Goal: Task Accomplishment & Management: Use online tool/utility

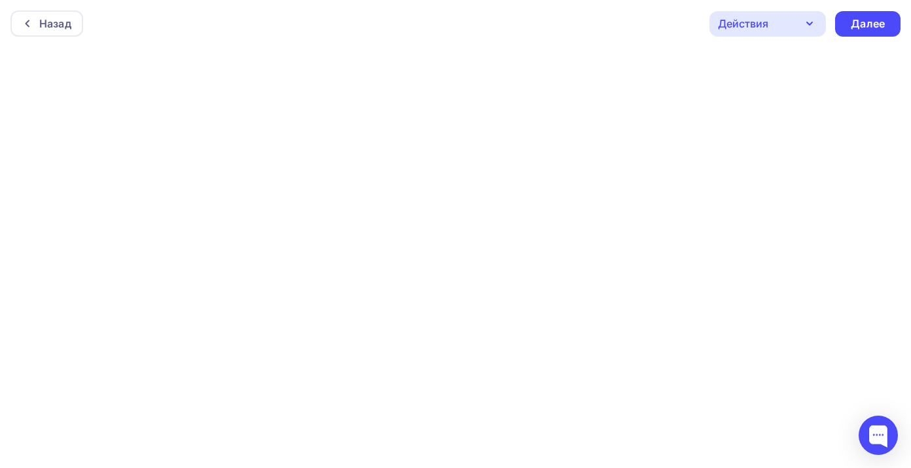
scroll to position [3, 0]
click at [814, 17] on icon "button" at bounding box center [810, 20] width 16 height 16
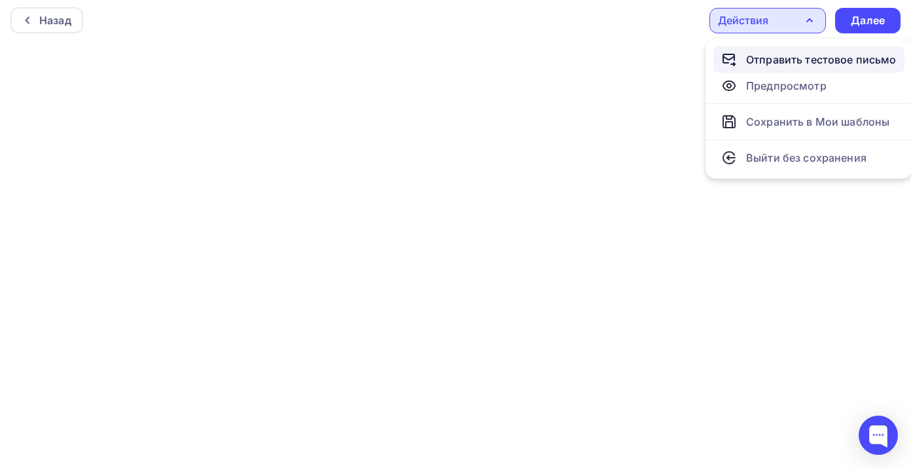
click at [789, 62] on div "Отправить тестовое письмо" at bounding box center [821, 60] width 151 height 16
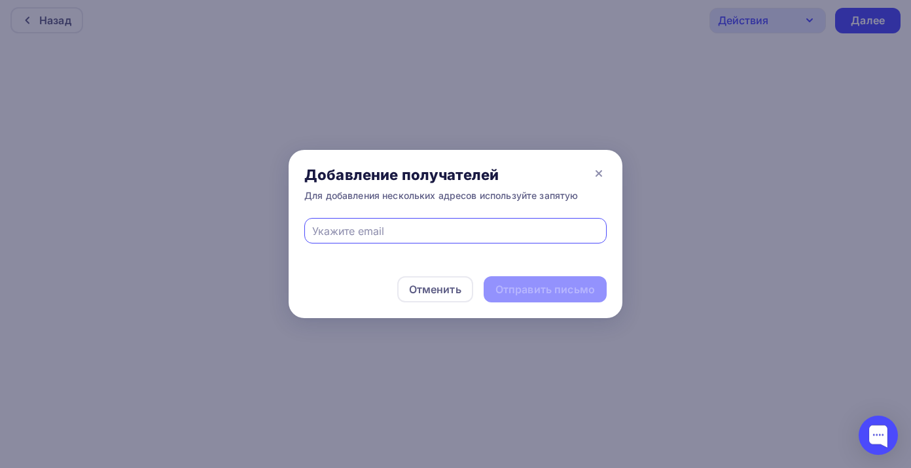
click at [429, 232] on input "text" at bounding box center [455, 231] width 287 height 16
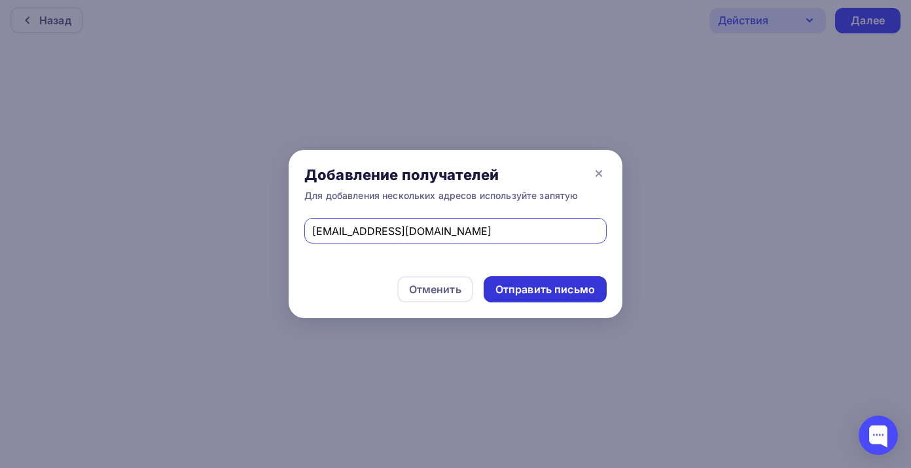
type input "[EMAIL_ADDRESS][DOMAIN_NAME]"
click at [535, 287] on div "Отправить письмо" at bounding box center [546, 289] width 100 height 15
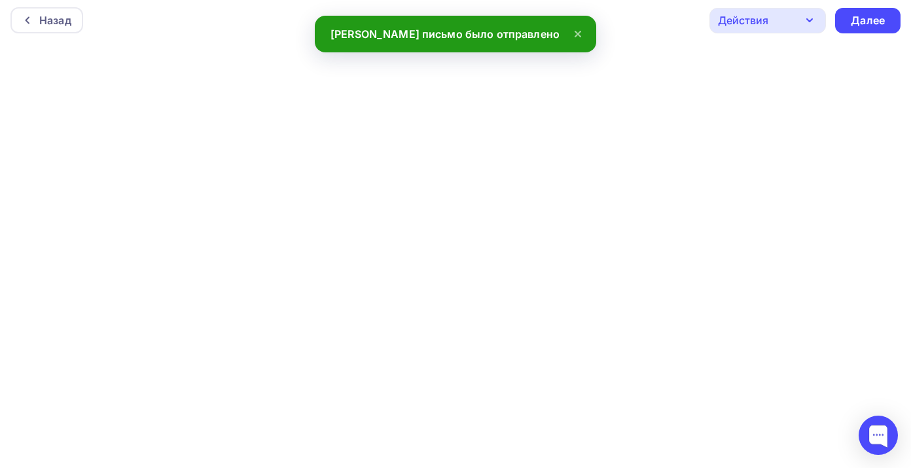
click at [743, 16] on div "Действия" at bounding box center [743, 20] width 50 height 16
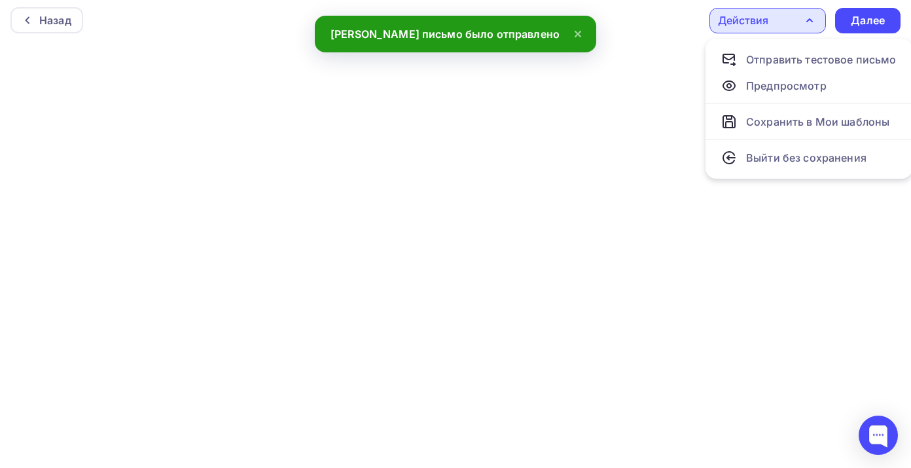
click at [743, 16] on div "Действия" at bounding box center [743, 20] width 50 height 16
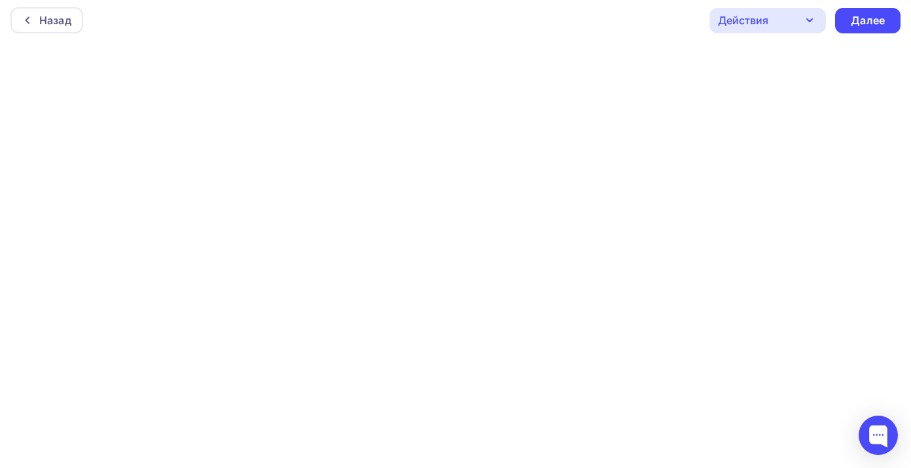
click at [810, 25] on icon "button" at bounding box center [810, 20] width 16 height 16
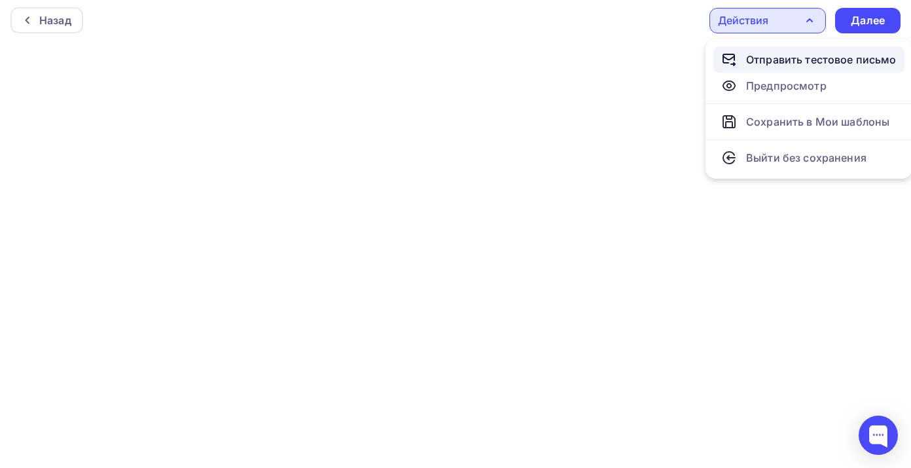
click at [790, 60] on div "Отправить тестовое письмо" at bounding box center [821, 60] width 151 height 16
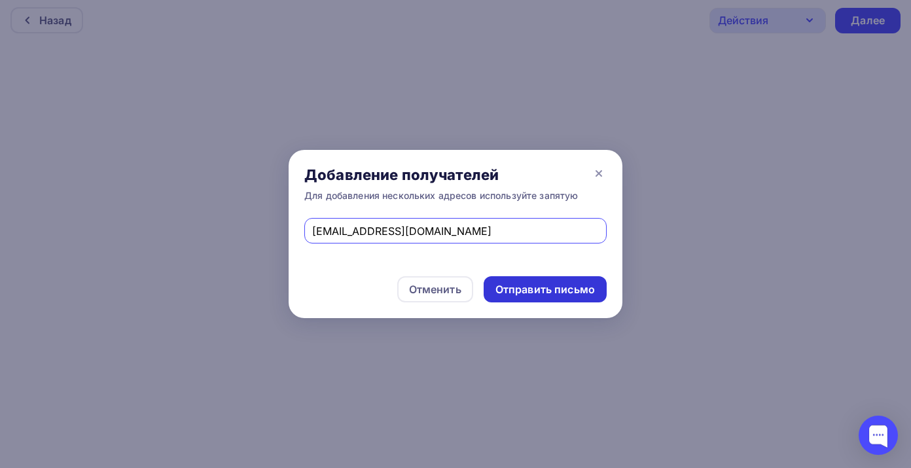
click at [558, 289] on div "Отправить письмо" at bounding box center [546, 289] width 100 height 15
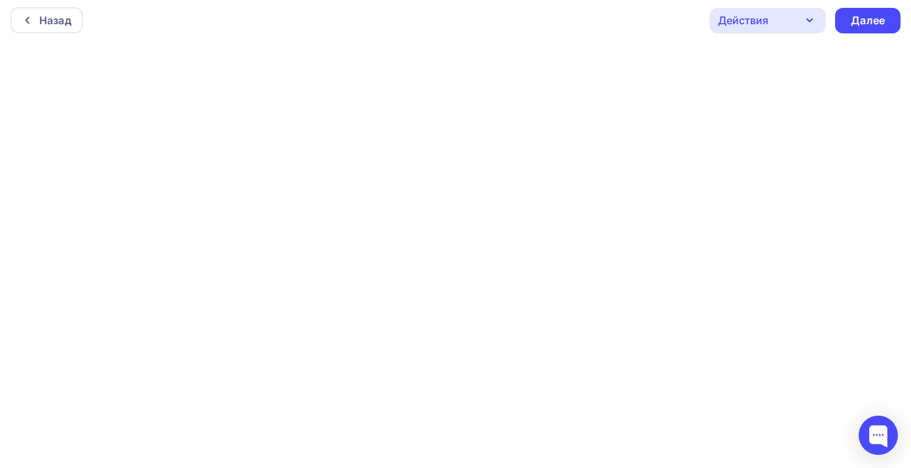
click at [810, 26] on icon "button" at bounding box center [810, 20] width 16 height 16
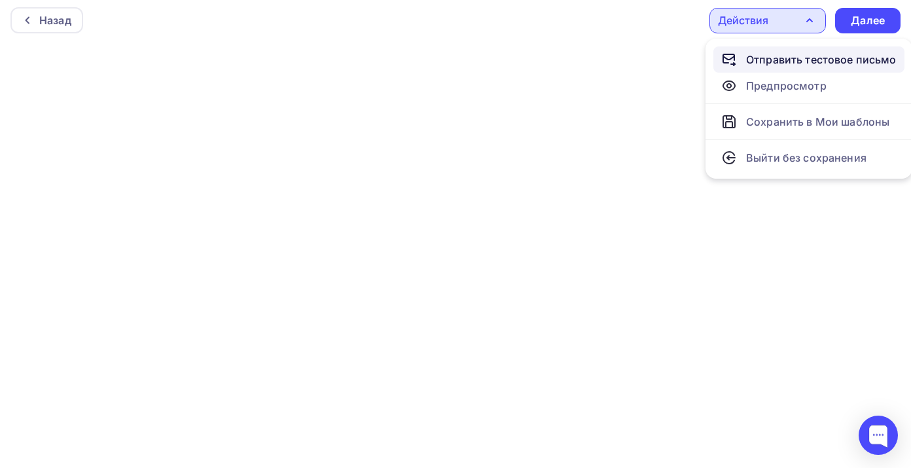
click at [780, 62] on div "Отправить тестовое письмо" at bounding box center [821, 60] width 151 height 16
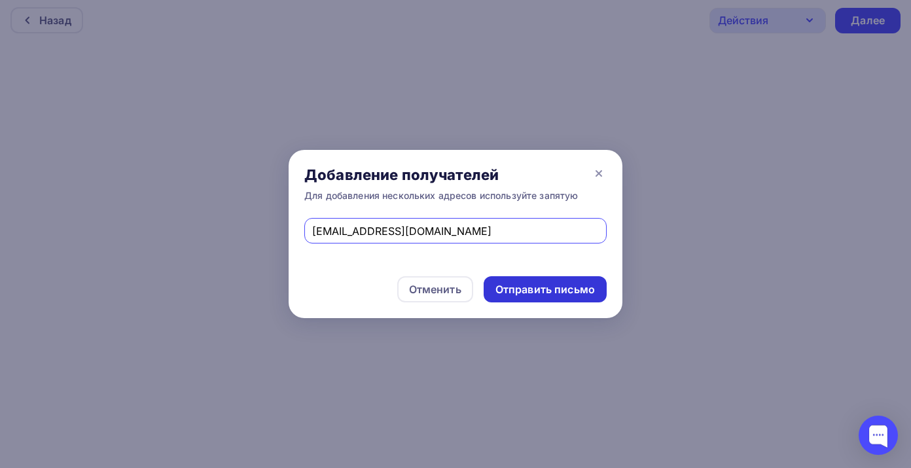
click at [539, 289] on div "Отправить письмо" at bounding box center [546, 289] width 100 height 15
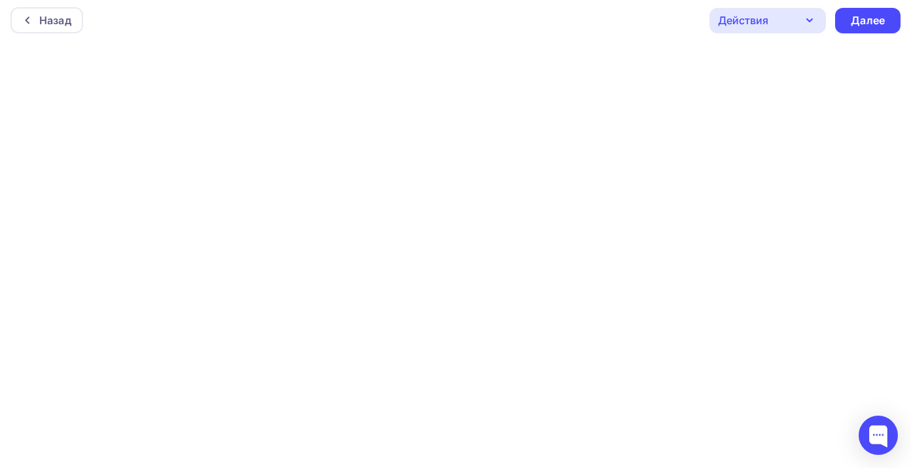
click at [798, 27] on div "Действия" at bounding box center [768, 21] width 117 height 26
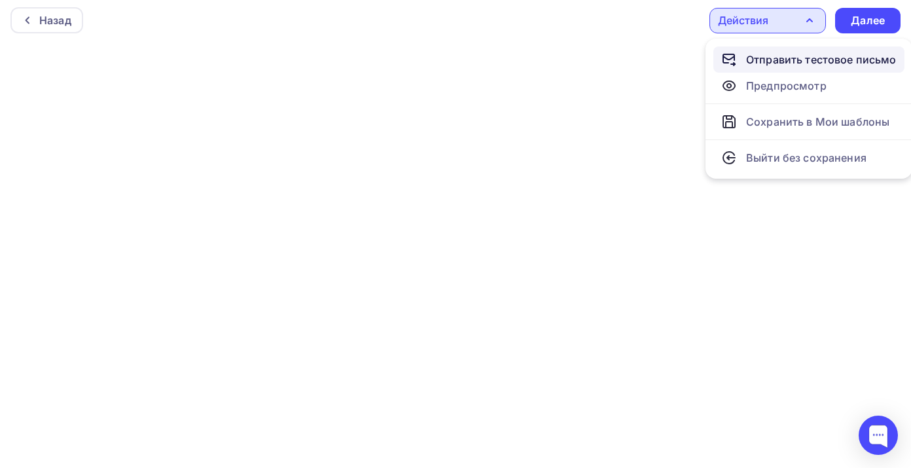
click at [822, 58] on div "Отправить тестовое письмо" at bounding box center [821, 60] width 151 height 16
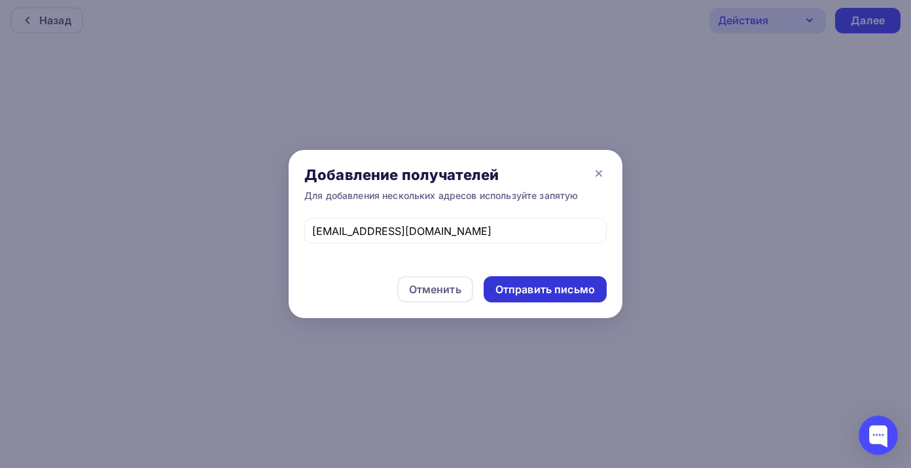
click at [534, 295] on div "Отправить письмо" at bounding box center [546, 289] width 100 height 15
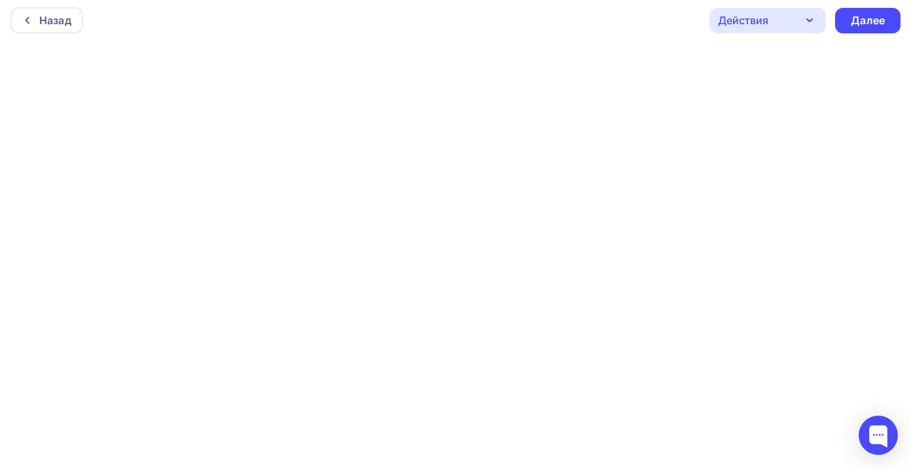
scroll to position [0, 0]
click at [812, 28] on icon "button" at bounding box center [810, 24] width 16 height 16
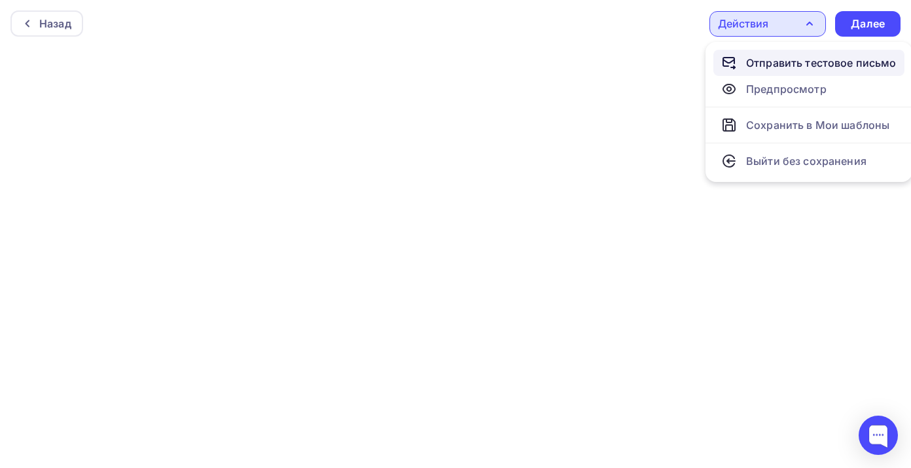
click at [788, 65] on div "Отправить тестовое письмо" at bounding box center [821, 63] width 151 height 16
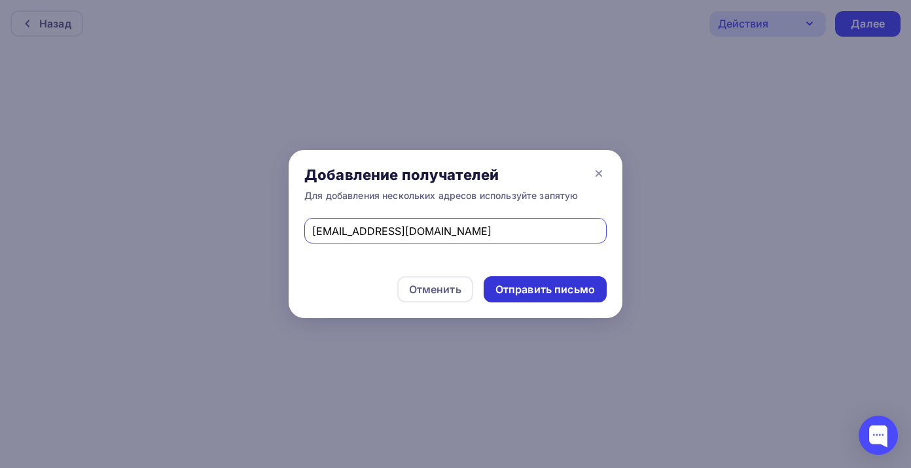
click at [560, 284] on div "Отправить письмо" at bounding box center [546, 289] width 100 height 15
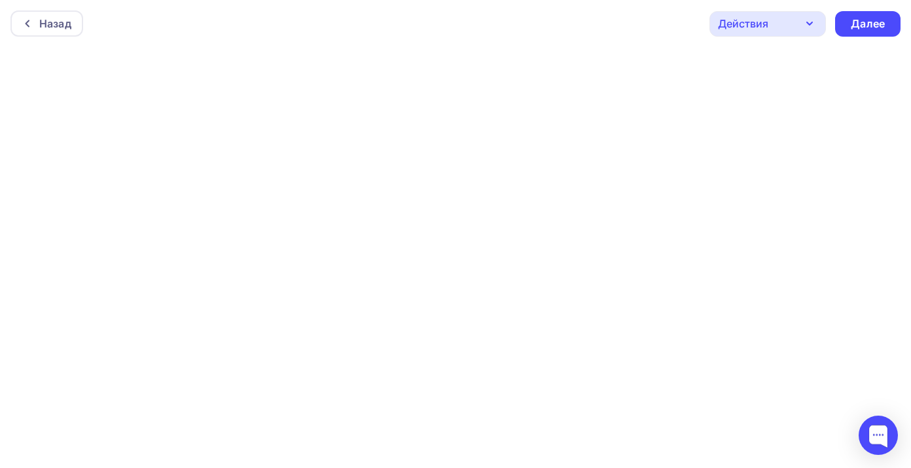
click at [811, 26] on icon "button" at bounding box center [810, 24] width 16 height 16
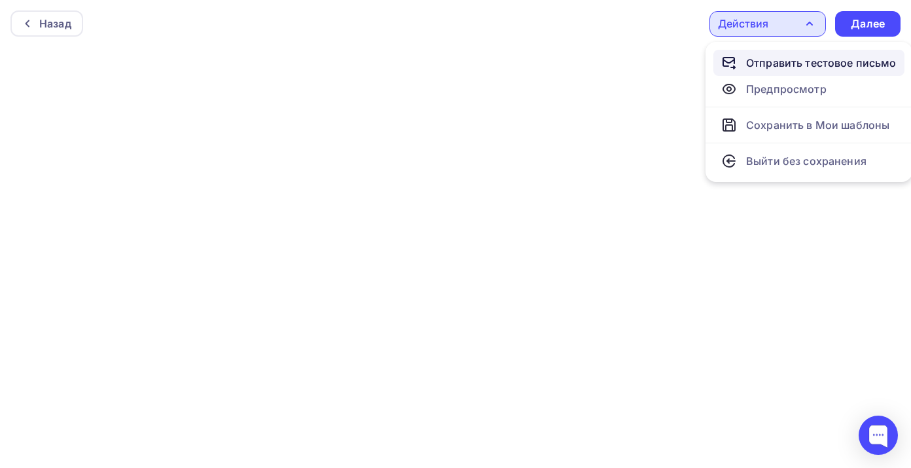
click at [761, 55] on div "Отправить тестовое письмо" at bounding box center [821, 63] width 151 height 16
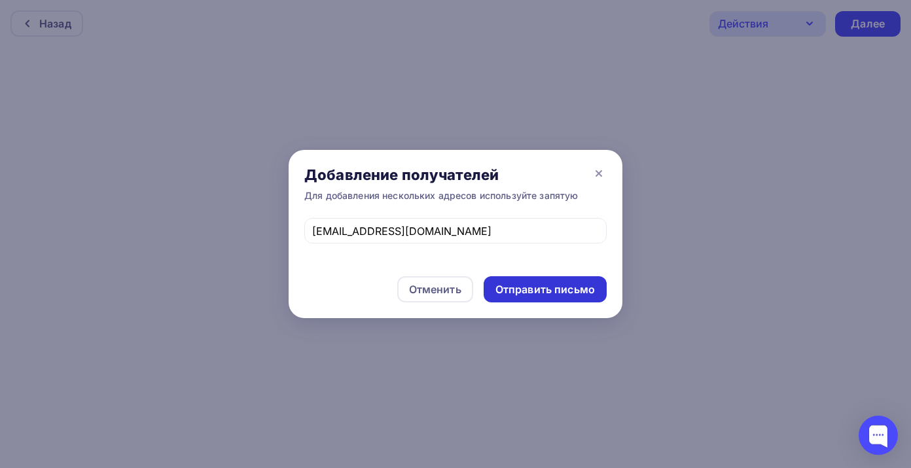
click at [547, 285] on div "Отправить письмо" at bounding box center [546, 289] width 100 height 15
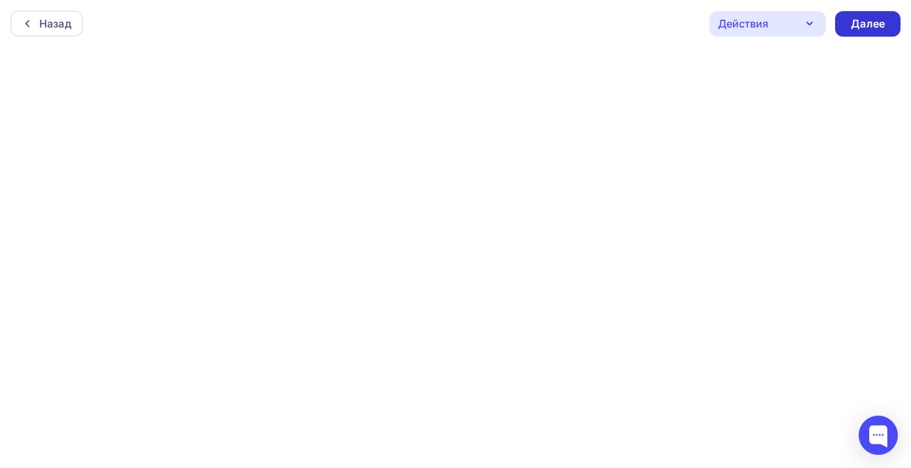
click at [857, 26] on div "Далее" at bounding box center [868, 23] width 34 height 15
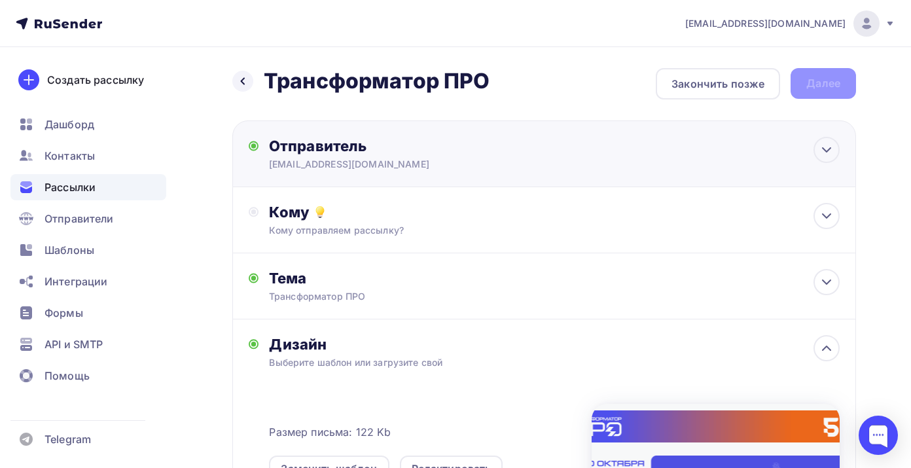
click at [380, 165] on div "[EMAIL_ADDRESS][DOMAIN_NAME]" at bounding box center [396, 164] width 255 height 13
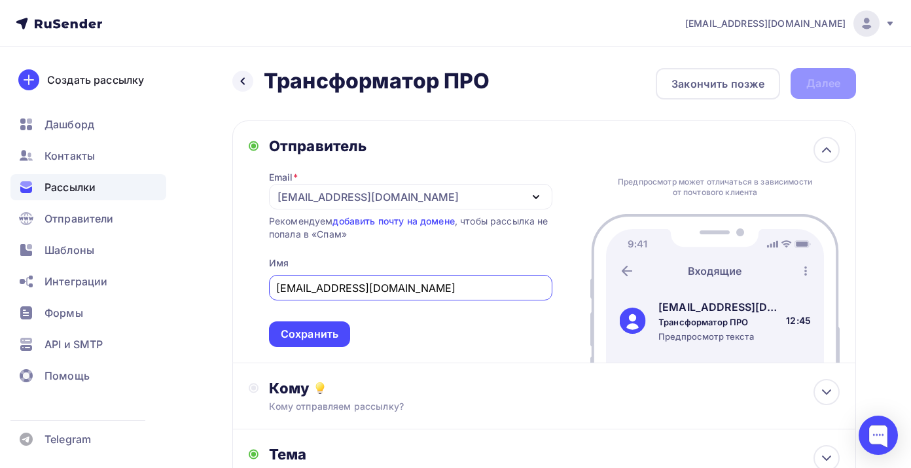
drag, startPoint x: 395, startPoint y: 291, endPoint x: 270, endPoint y: 289, distance: 124.4
click at [270, 289] on div "[EMAIL_ADDRESS][DOMAIN_NAME]" at bounding box center [410, 288] width 283 height 26
paste input "Трансформатор ПРО"
type input "Трансформатор ПРО"
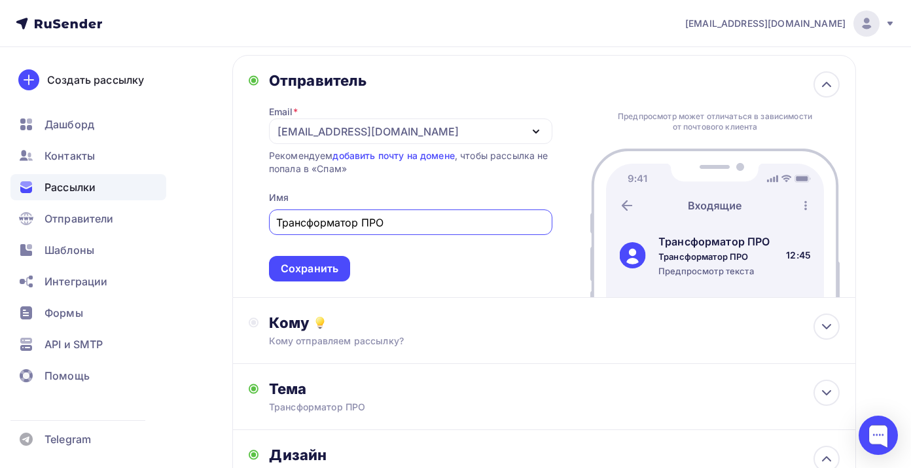
scroll to position [84, 0]
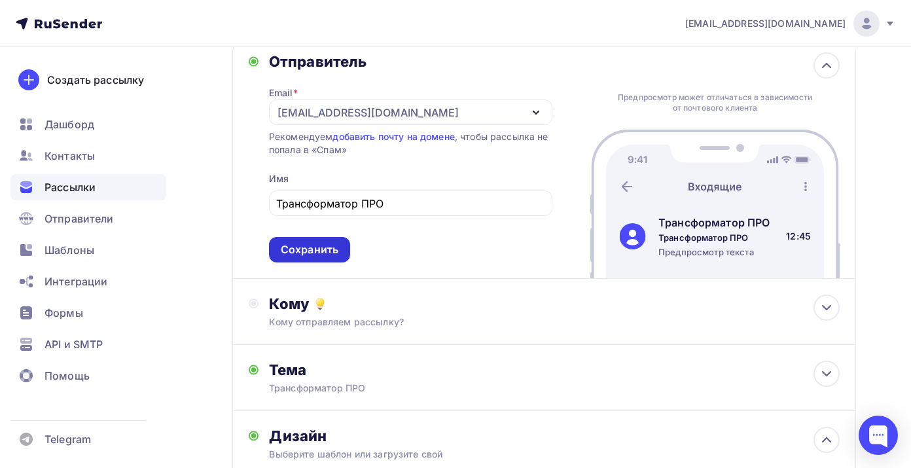
click at [327, 251] on div "Сохранить" at bounding box center [310, 249] width 58 height 15
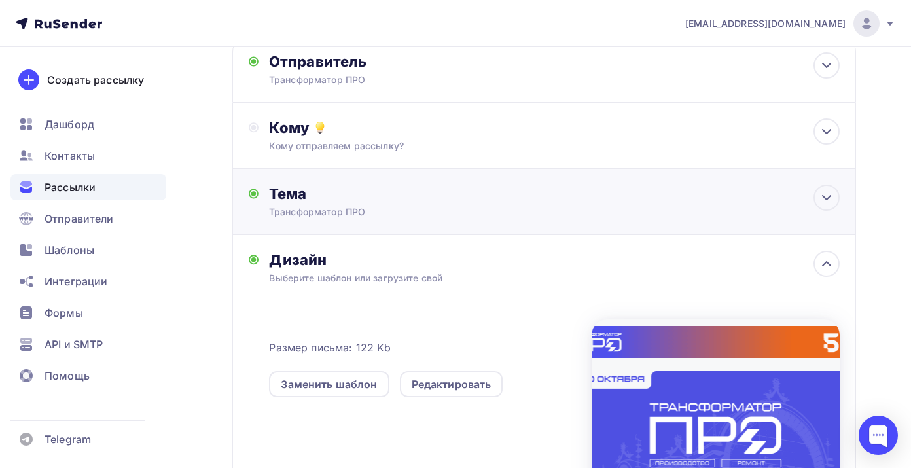
click at [407, 200] on div "Тема" at bounding box center [398, 194] width 259 height 18
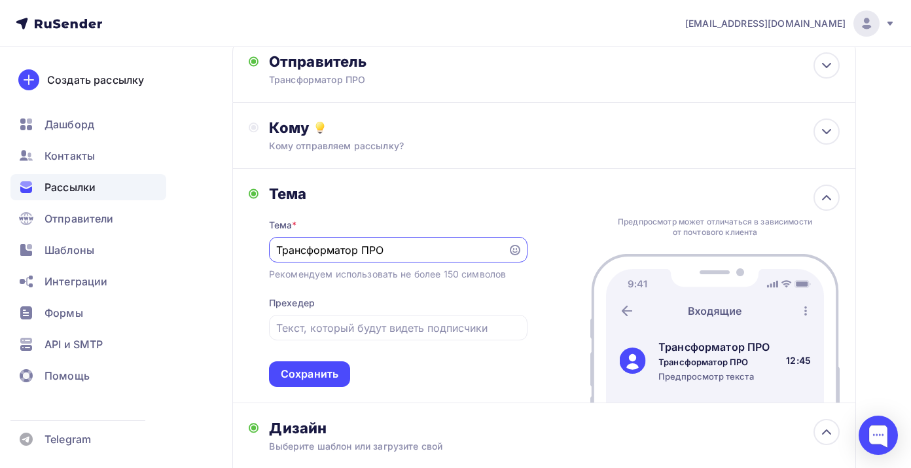
scroll to position [0, 0]
click at [368, 330] on input "text" at bounding box center [398, 328] width 244 height 16
paste input "Запланируйте участие в первой специализированной выставке в трансформаторострое…"
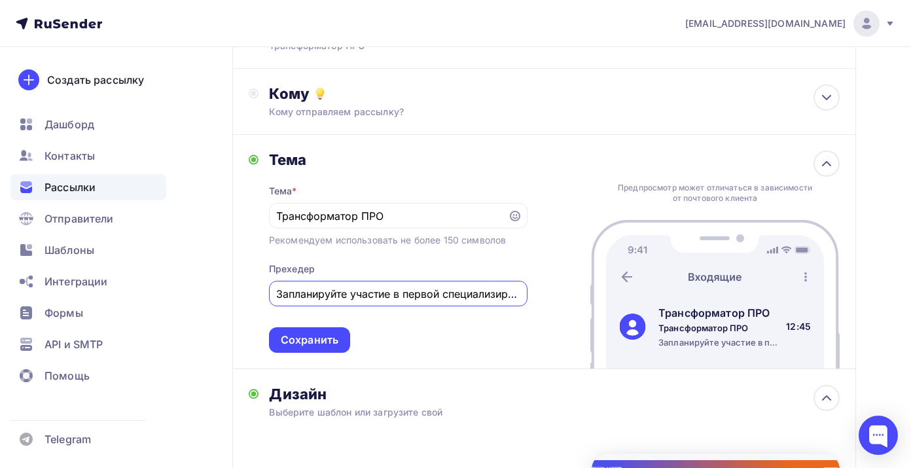
type input "Запланируйте участие в первой специализированной выставке в трансформаторострое…"
drag, startPoint x: 396, startPoint y: 213, endPoint x: 273, endPoint y: 214, distance: 123.1
click at [273, 214] on div "Трансформатор ПРО" at bounding box center [398, 216] width 259 height 26
paste input "егистрация открыта! / 2 формата уже забронированы!"
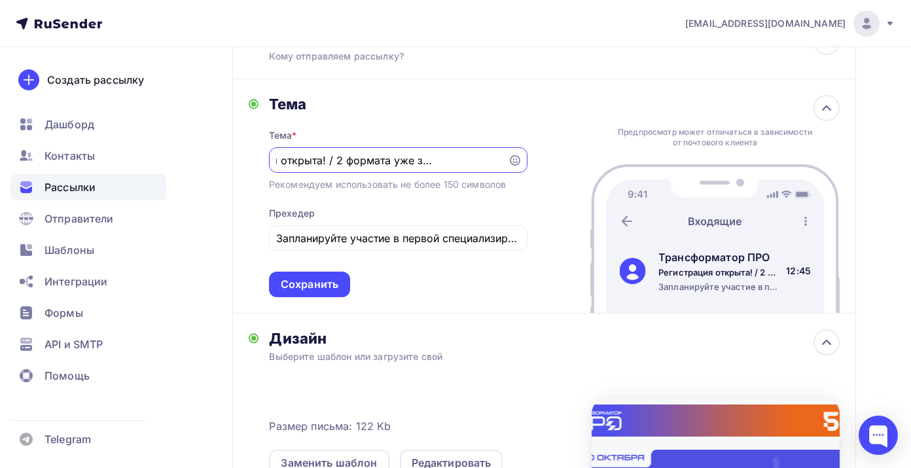
scroll to position [192, 0]
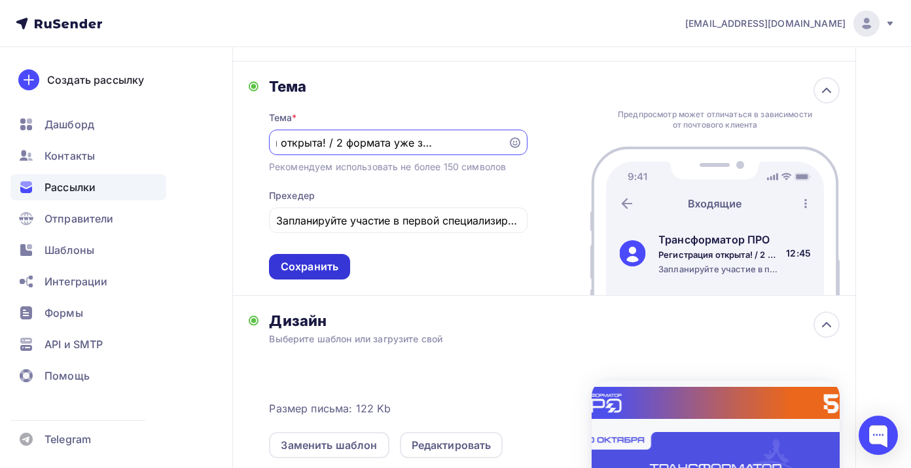
type input "Регистрация открыта! / 2 формата уже забронированы!"
click at [327, 272] on div "Сохранить" at bounding box center [310, 266] width 58 height 15
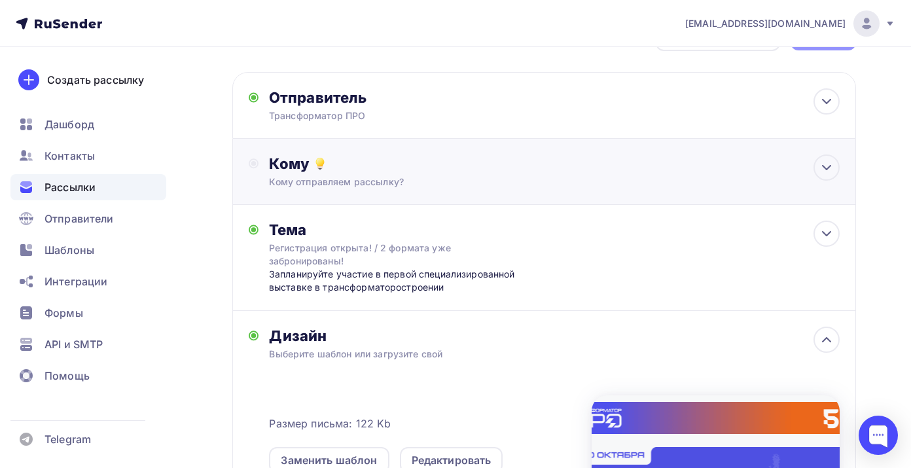
scroll to position [50, 0]
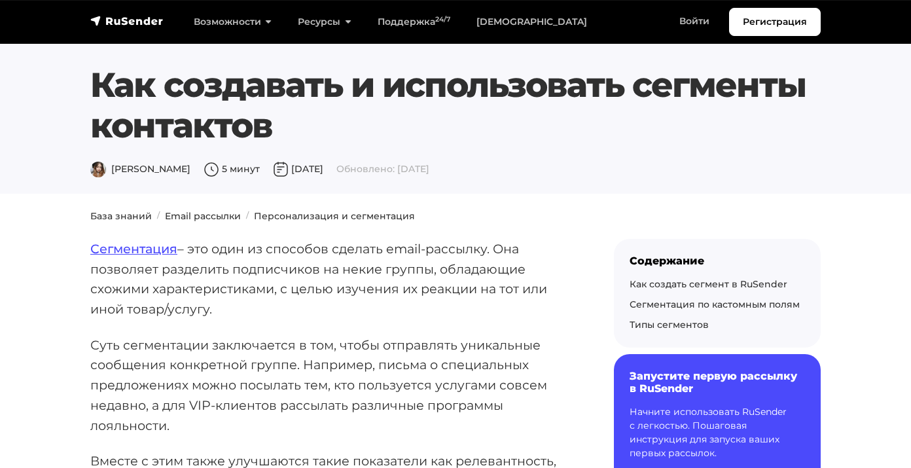
scroll to position [161, 0]
